Goal: Find specific page/section: Find specific page/section

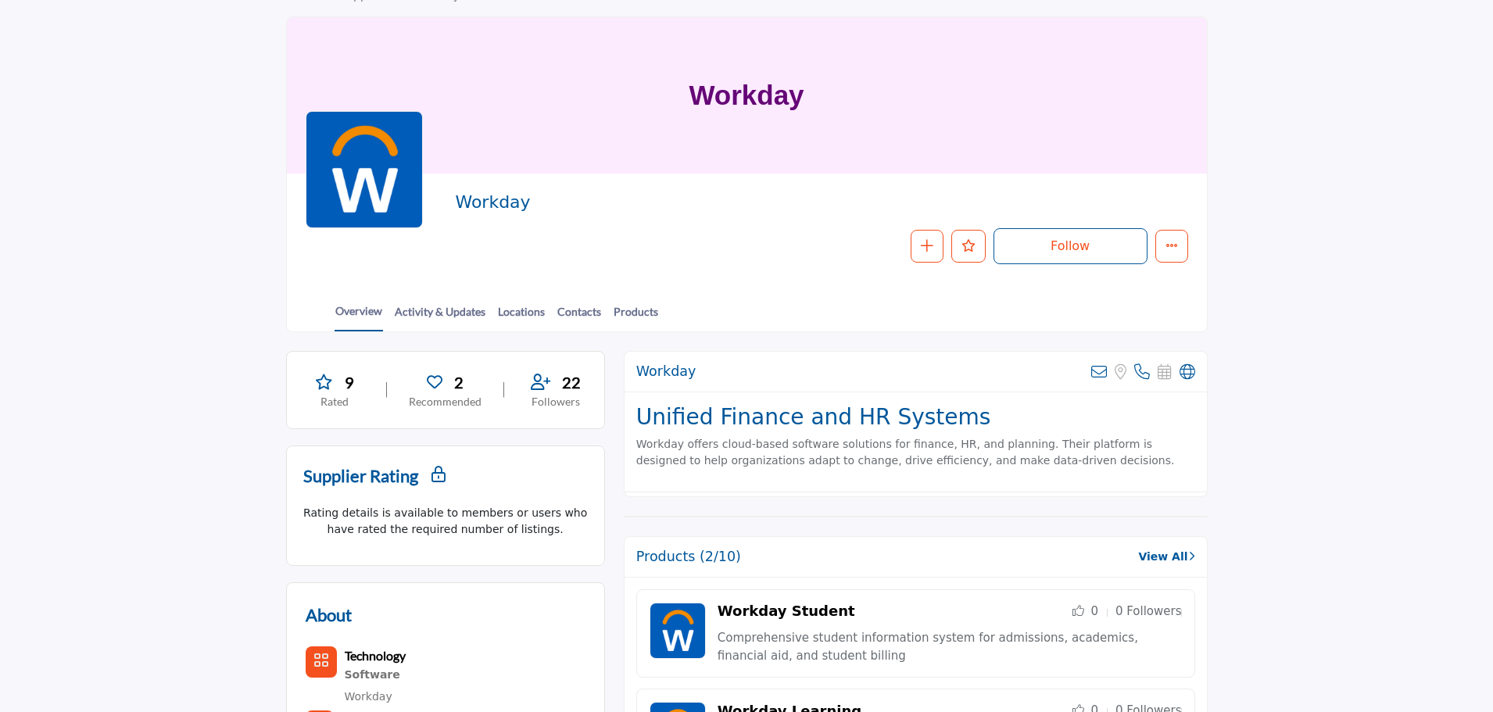
scroll to position [78, 0]
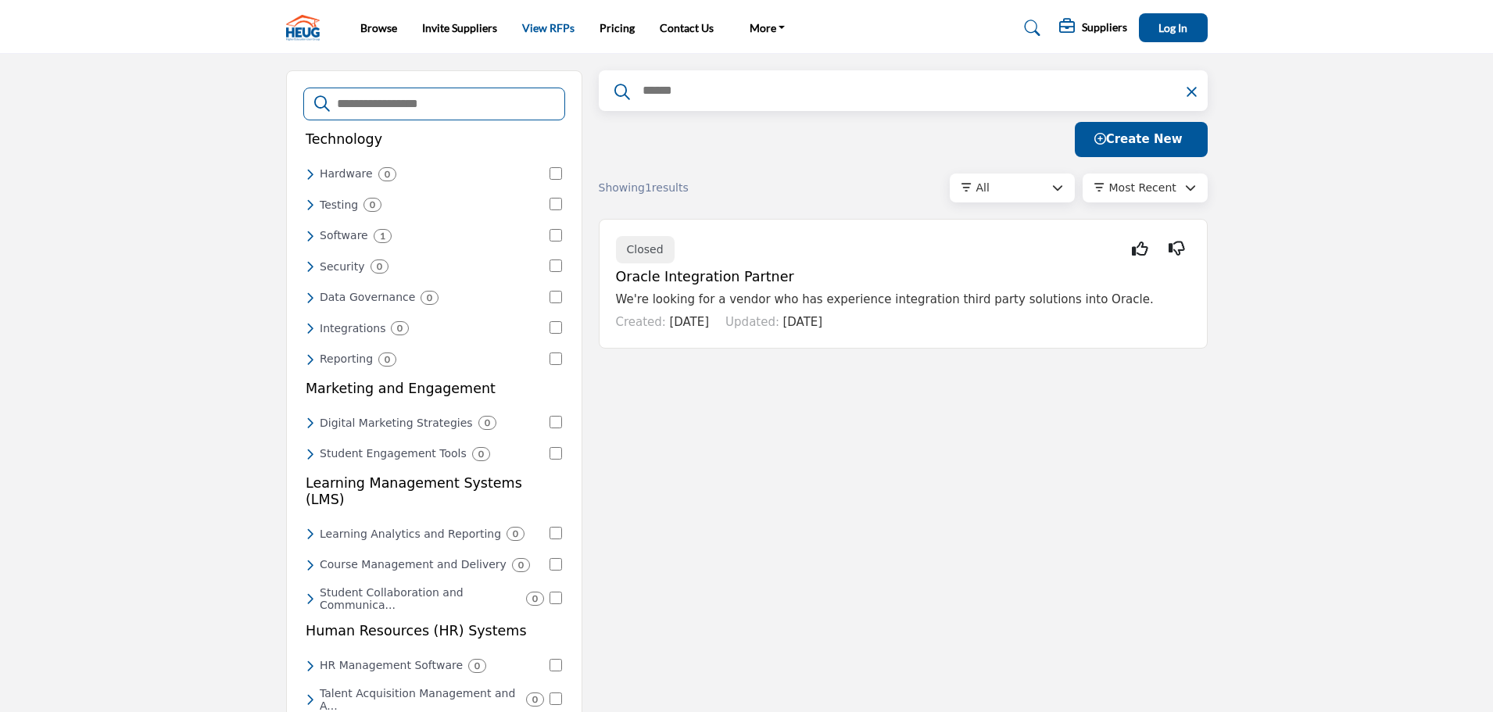
click at [551, 23] on link "View RFPs" at bounding box center [548, 27] width 52 height 13
